Goal: Task Accomplishment & Management: Manage account settings

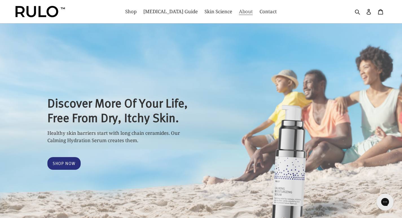
click at [239, 15] on span "About" at bounding box center [246, 11] width 14 height 7
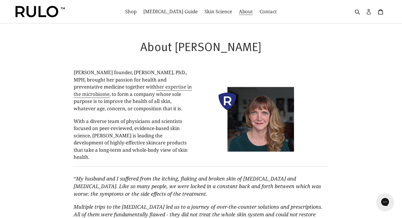
click at [364, 18] on link "Log in" at bounding box center [369, 11] width 12 height 13
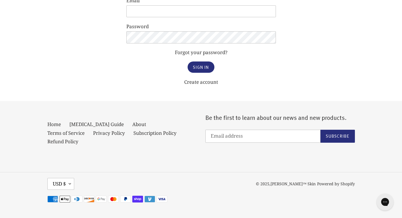
scroll to position [71, 0]
click at [217, 143] on input "Email address" at bounding box center [263, 136] width 115 height 13
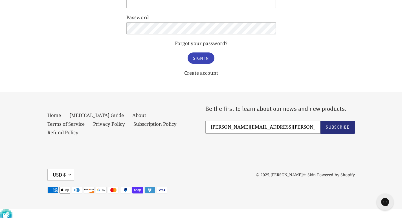
type input "Brent.Reichert@hotmail.com"
click at [190, 64] on input "Sign In" at bounding box center [201, 58] width 27 height 11
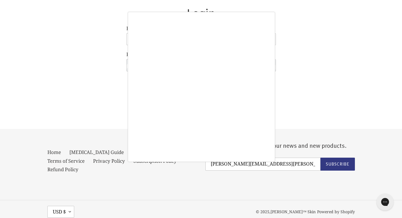
scroll to position [10, 0]
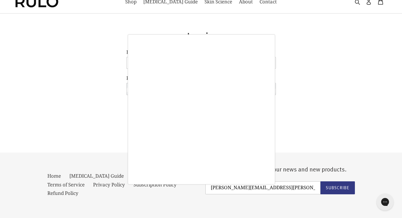
click at [163, 15] on div at bounding box center [201, 109] width 402 height 218
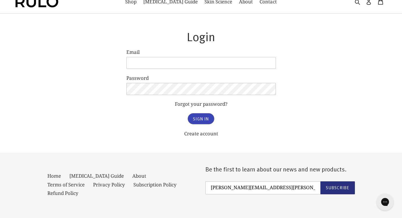
click at [190, 125] on input "Sign In" at bounding box center [201, 118] width 27 height 11
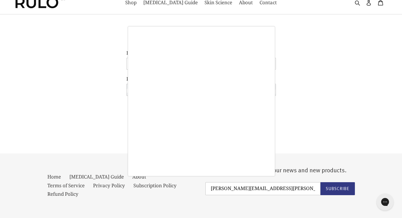
scroll to position [0, 0]
